Goal: Navigation & Orientation: Find specific page/section

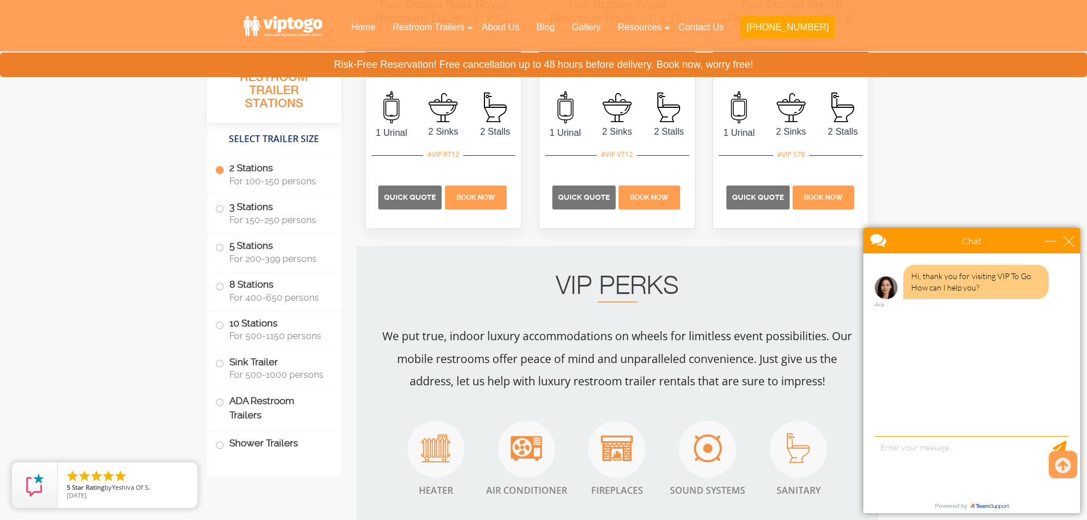
scroll to position [799, 0]
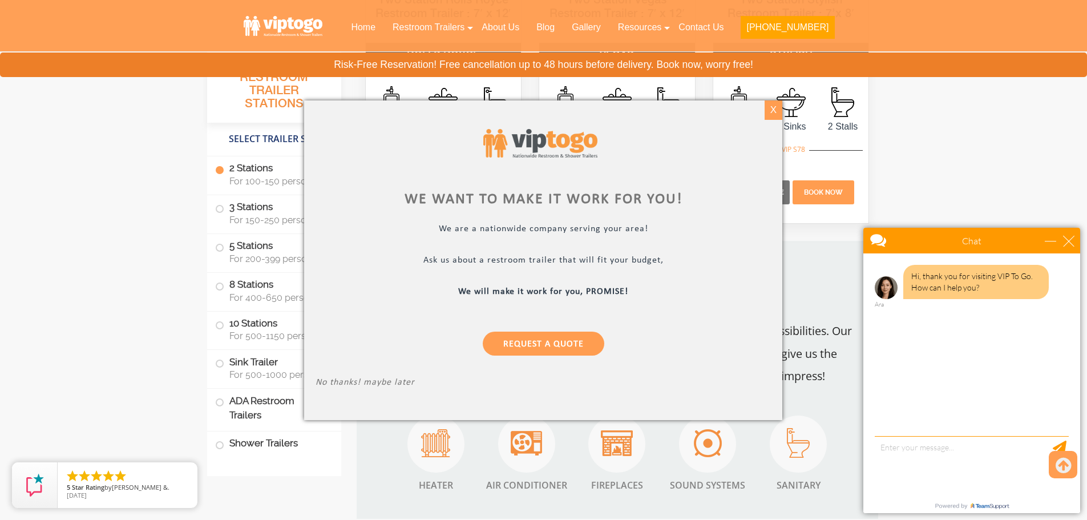
click at [772, 110] on div "X" at bounding box center [774, 109] width 18 height 19
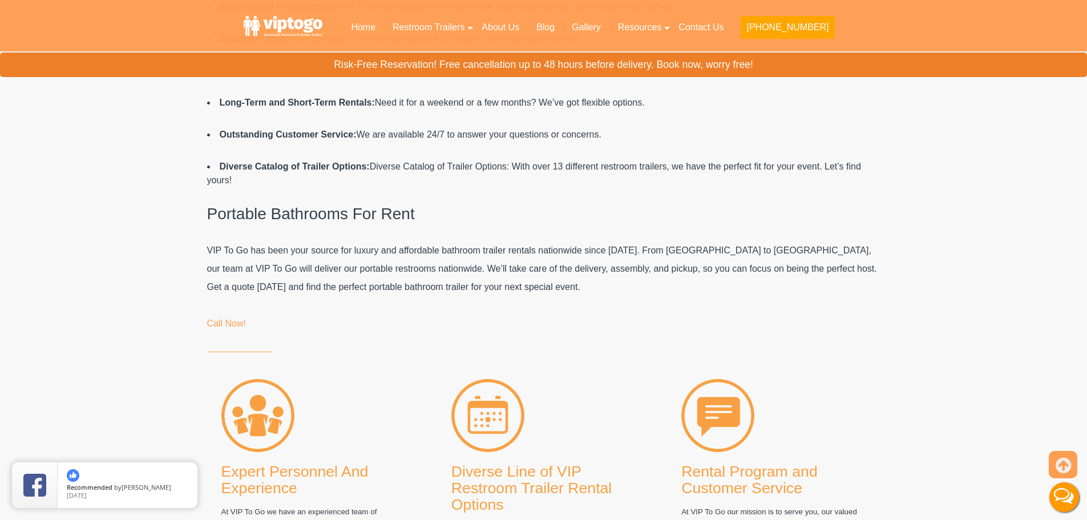
scroll to position [0, 0]
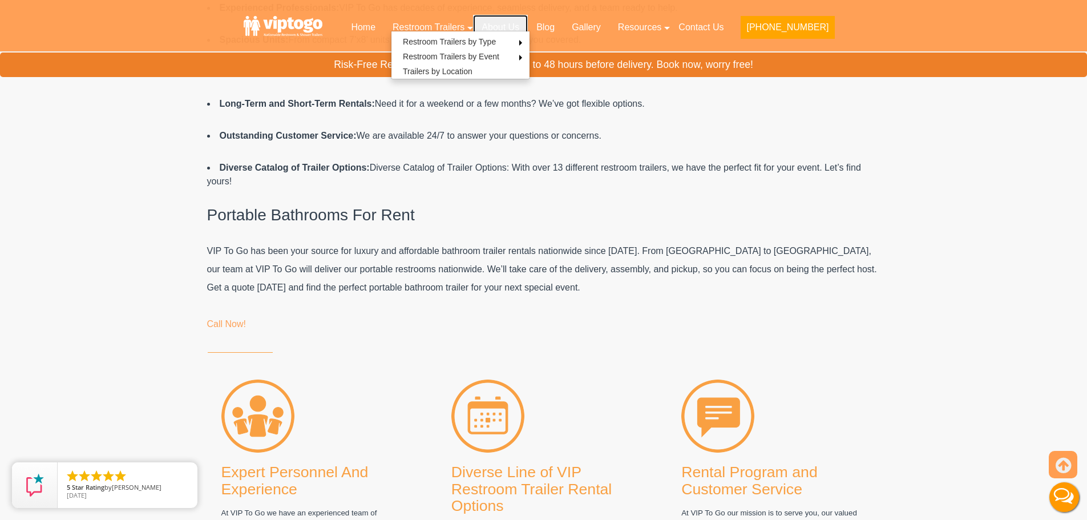
click at [522, 24] on link "About Us" at bounding box center [500, 27] width 55 height 25
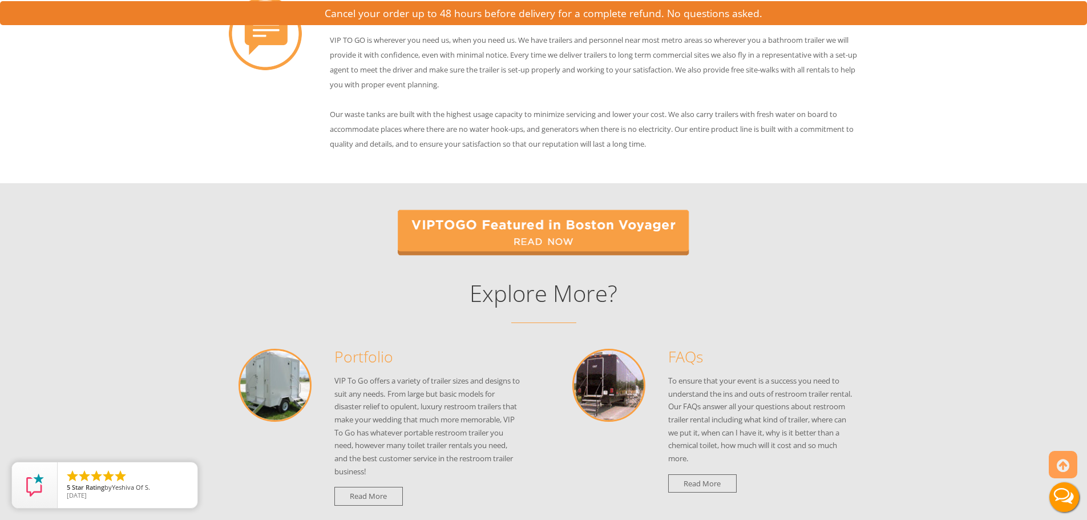
scroll to position [1198, 0]
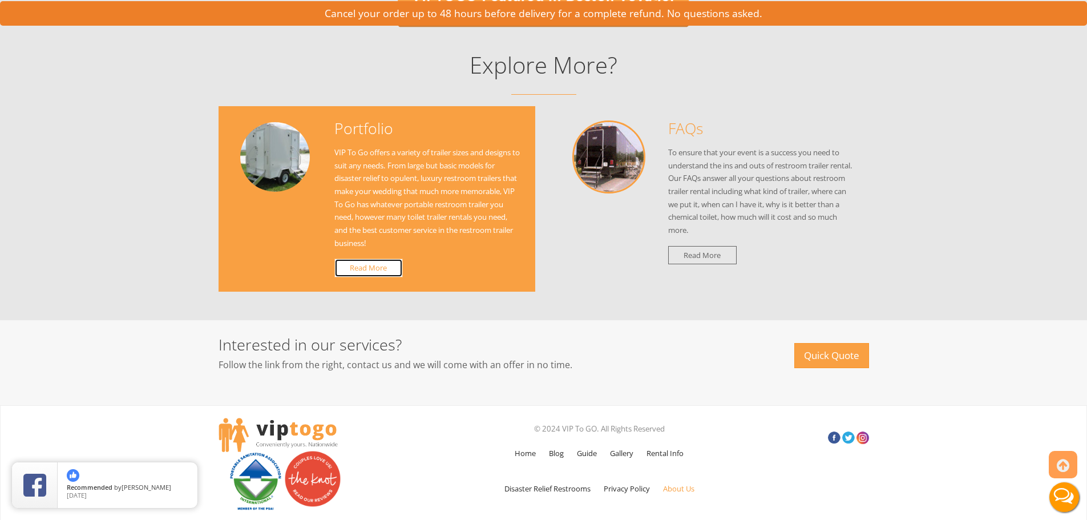
click at [365, 267] on link "Read More" at bounding box center [368, 268] width 68 height 19
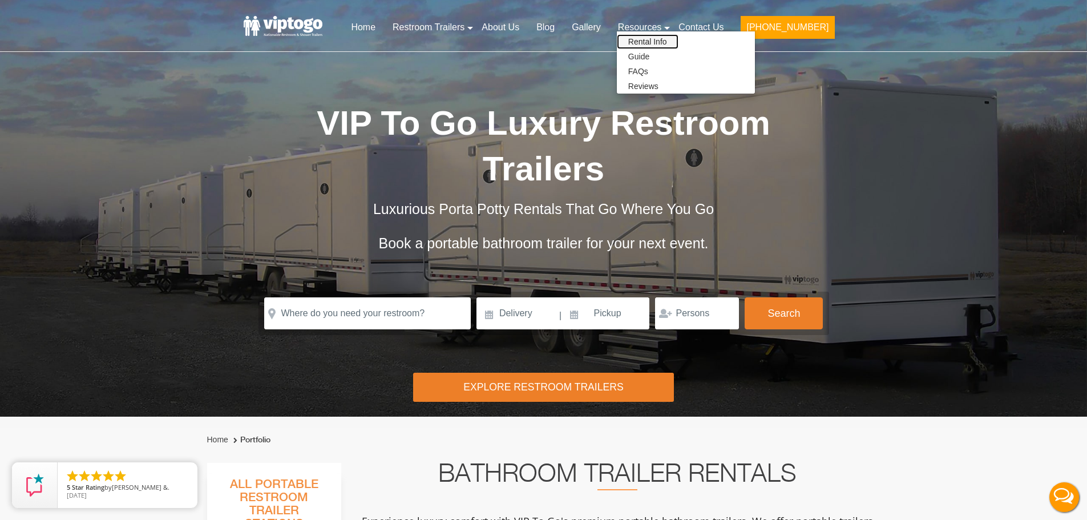
click at [679, 38] on link "Rental Info" at bounding box center [648, 41] width 62 height 15
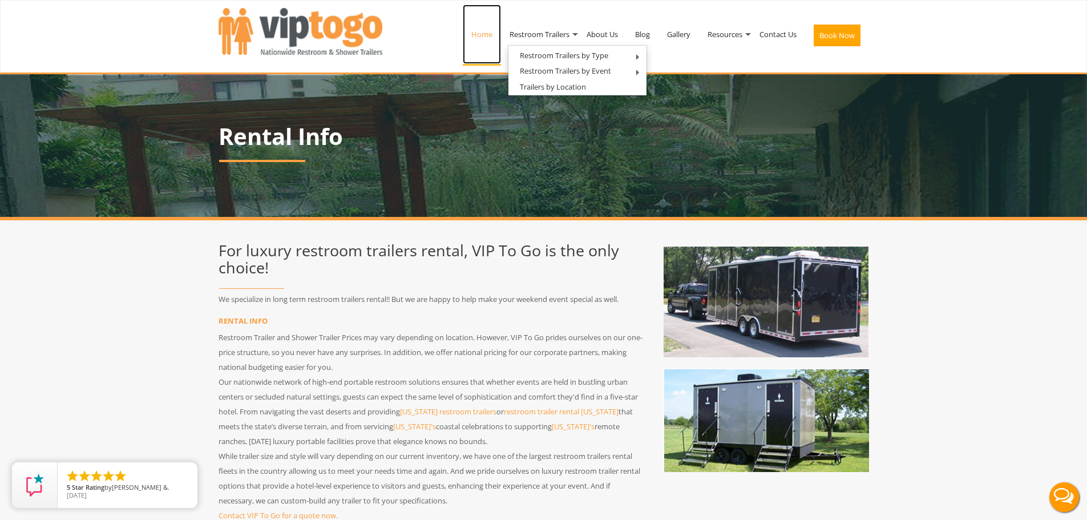
click at [469, 28] on link "Home" at bounding box center [482, 34] width 38 height 59
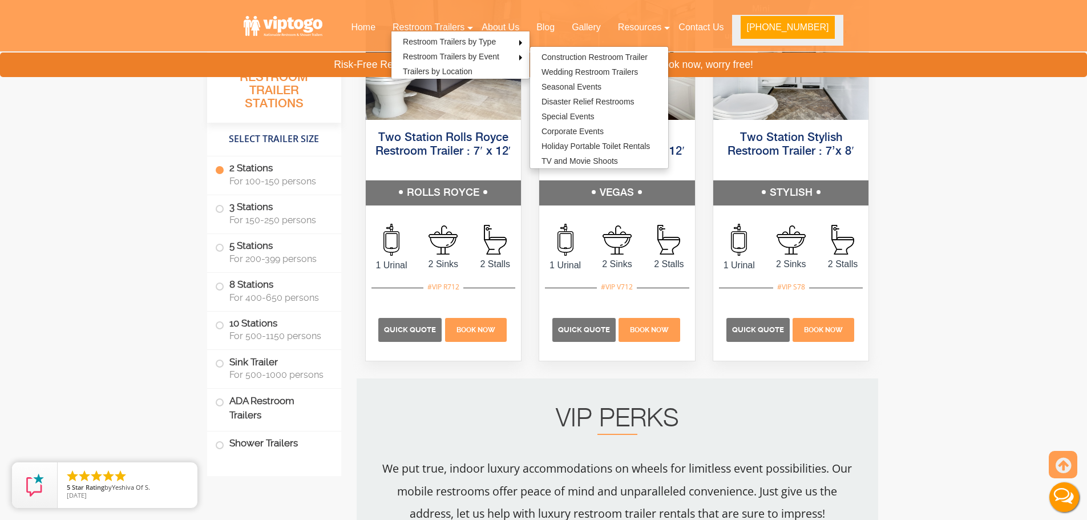
scroll to position [514, 0]
